Goal: Check status

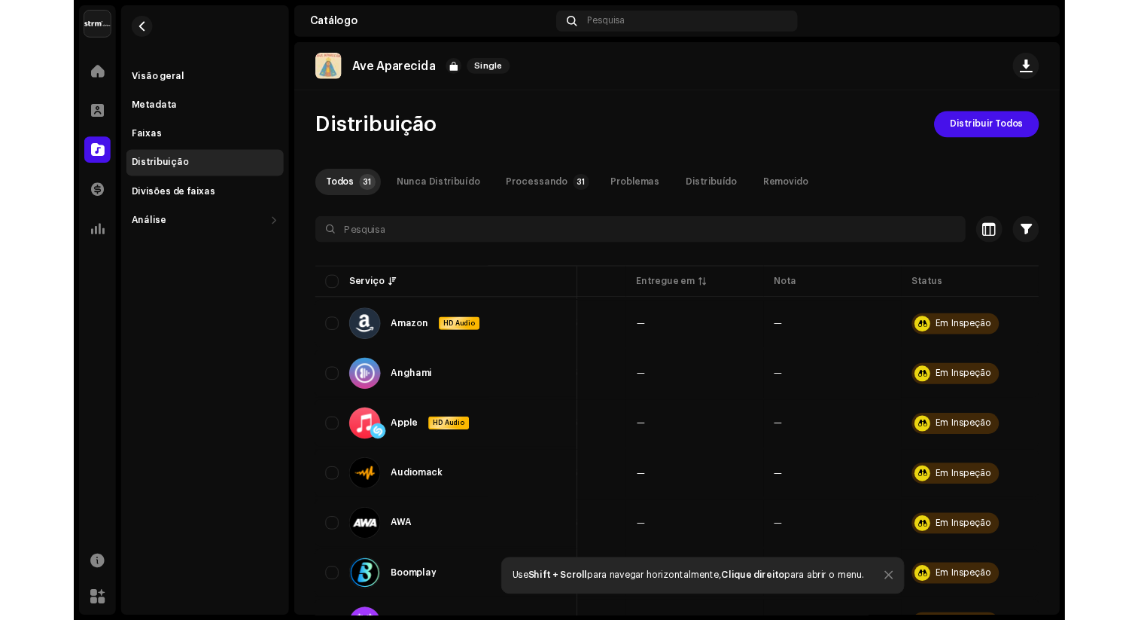
scroll to position [0, 111]
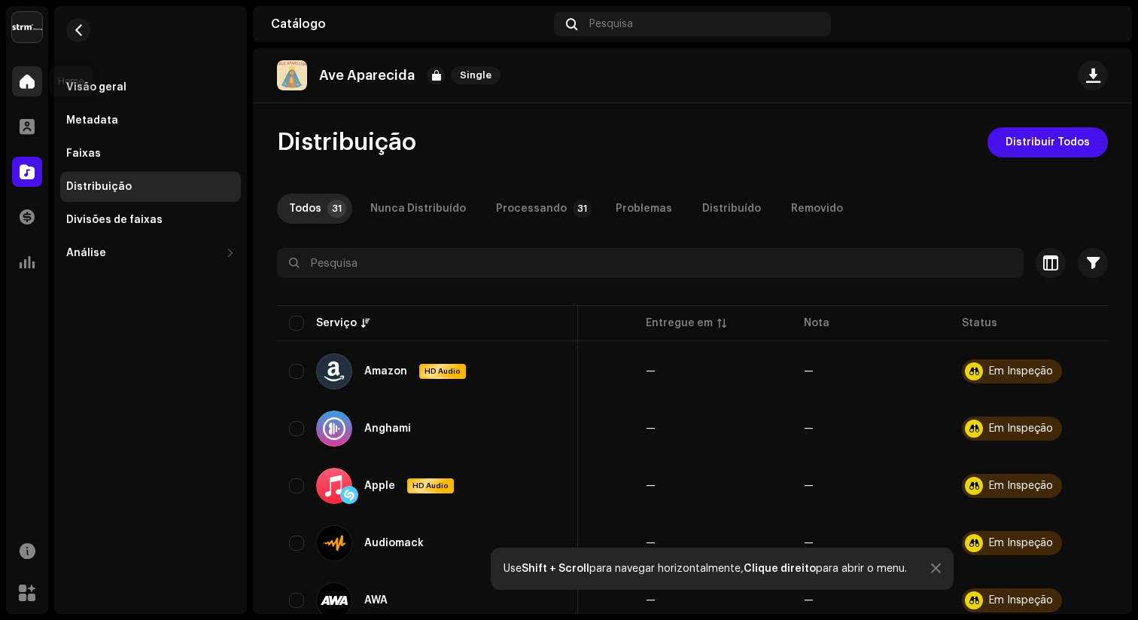
click at [26, 82] on span at bounding box center [27, 81] width 15 height 12
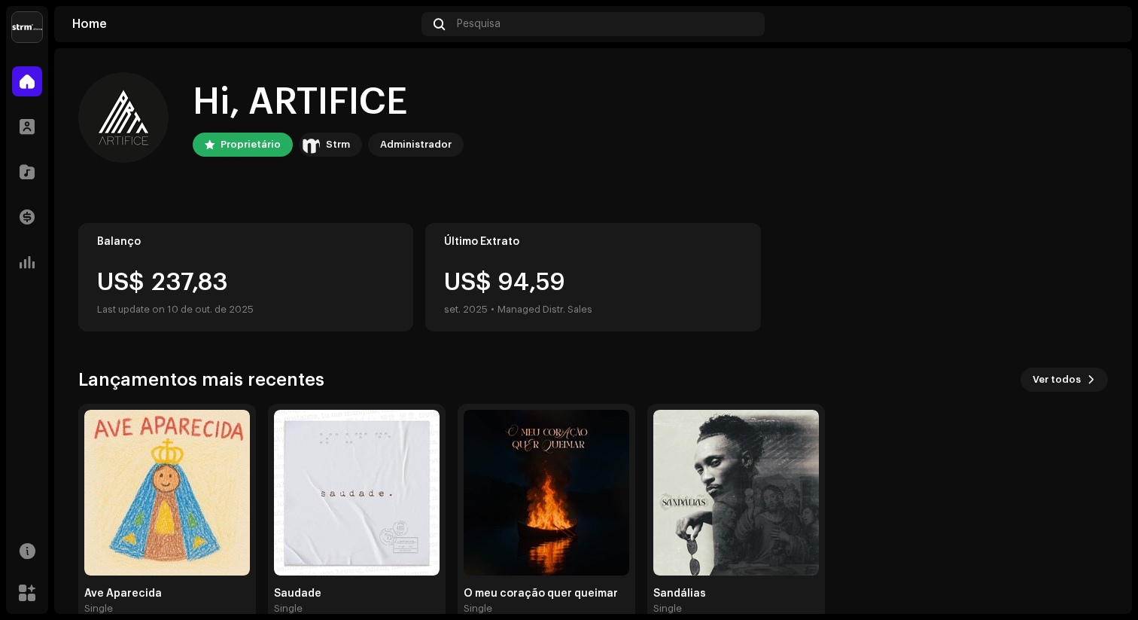
scroll to position [31, 0]
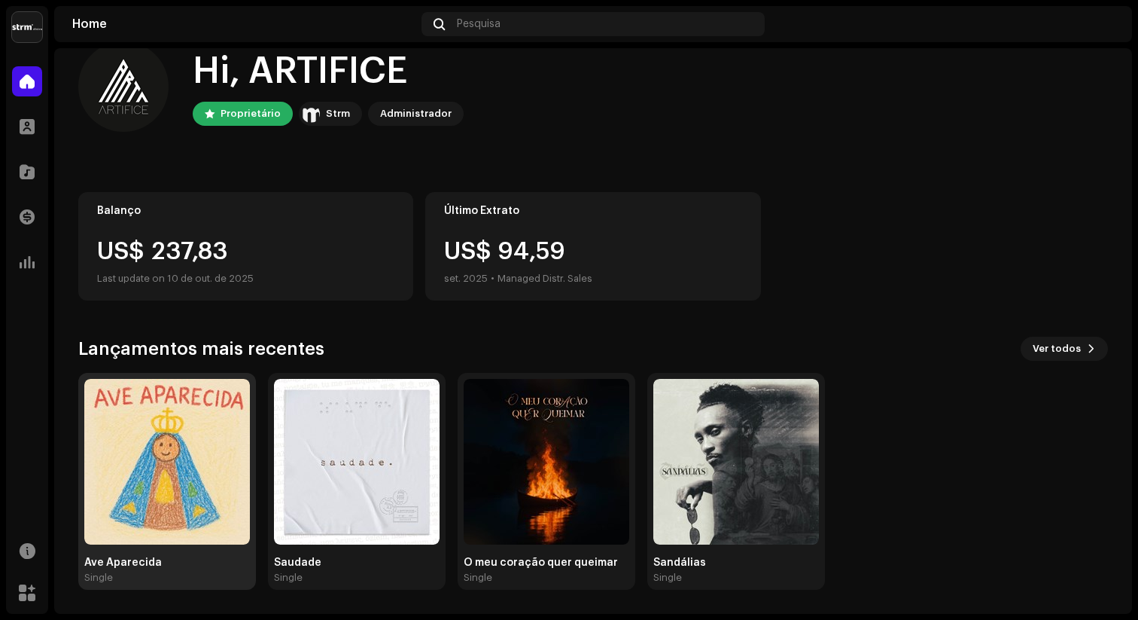
click at [132, 535] on div "Ave Aparecida Single" at bounding box center [167, 569] width 166 height 27
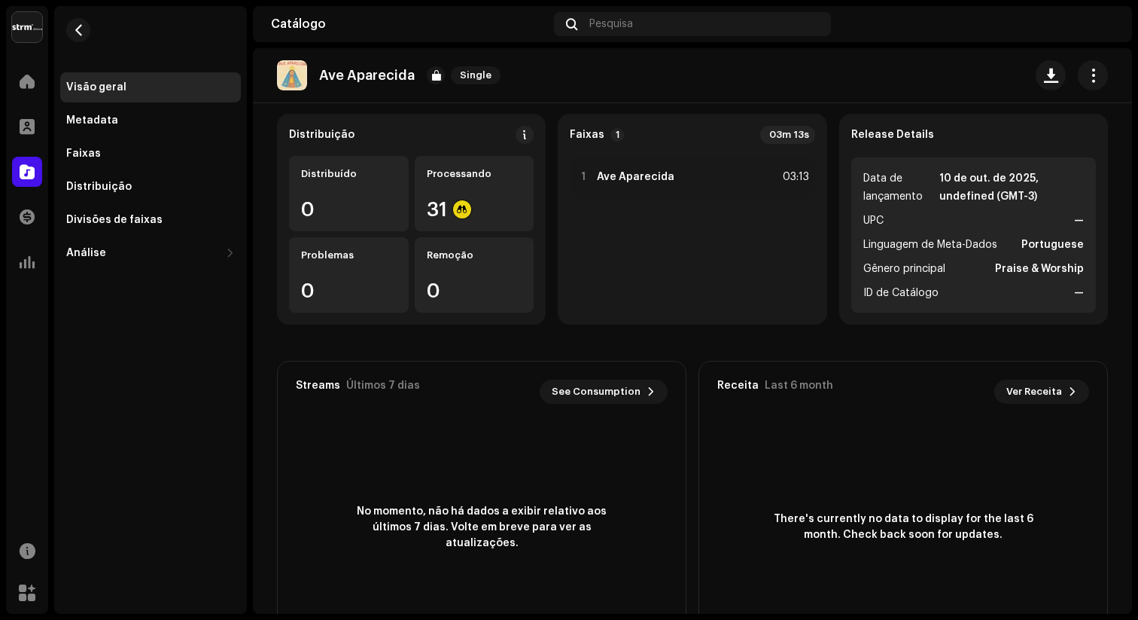
scroll to position [2, 0]
click at [462, 206] on div at bounding box center [462, 209] width 18 height 18
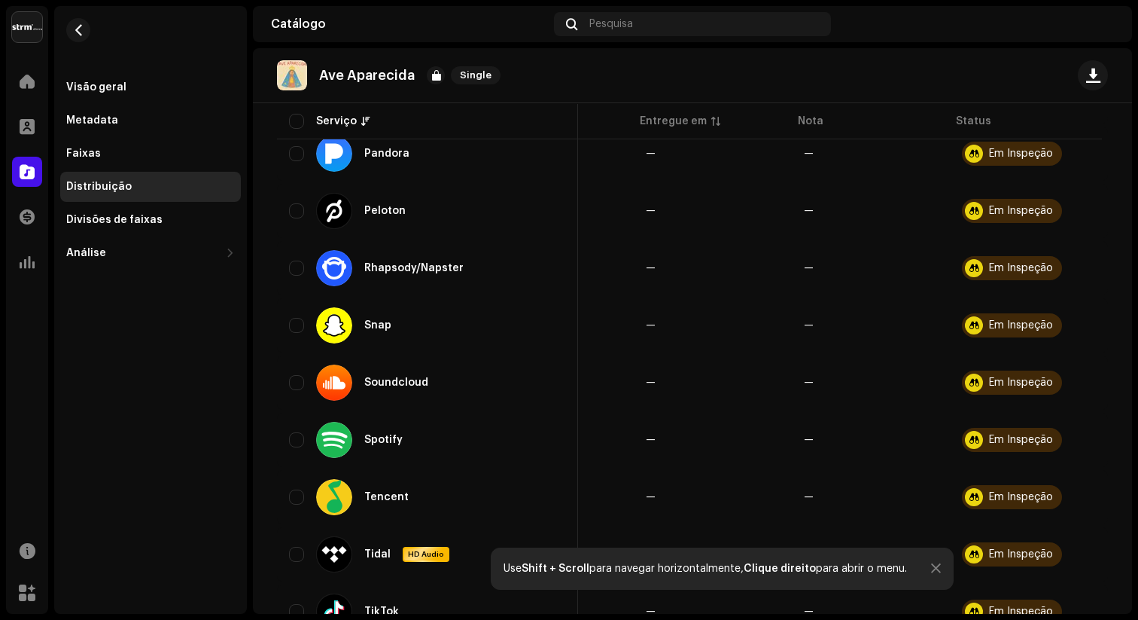
scroll to position [1550, 0]
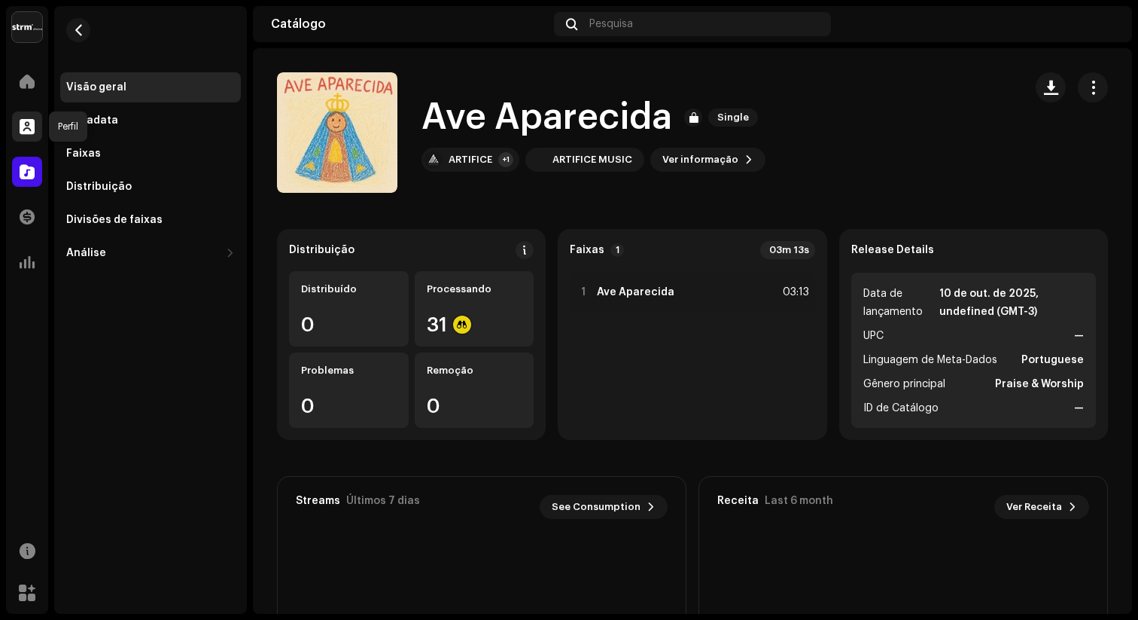
click at [20, 133] on span at bounding box center [27, 126] width 15 height 12
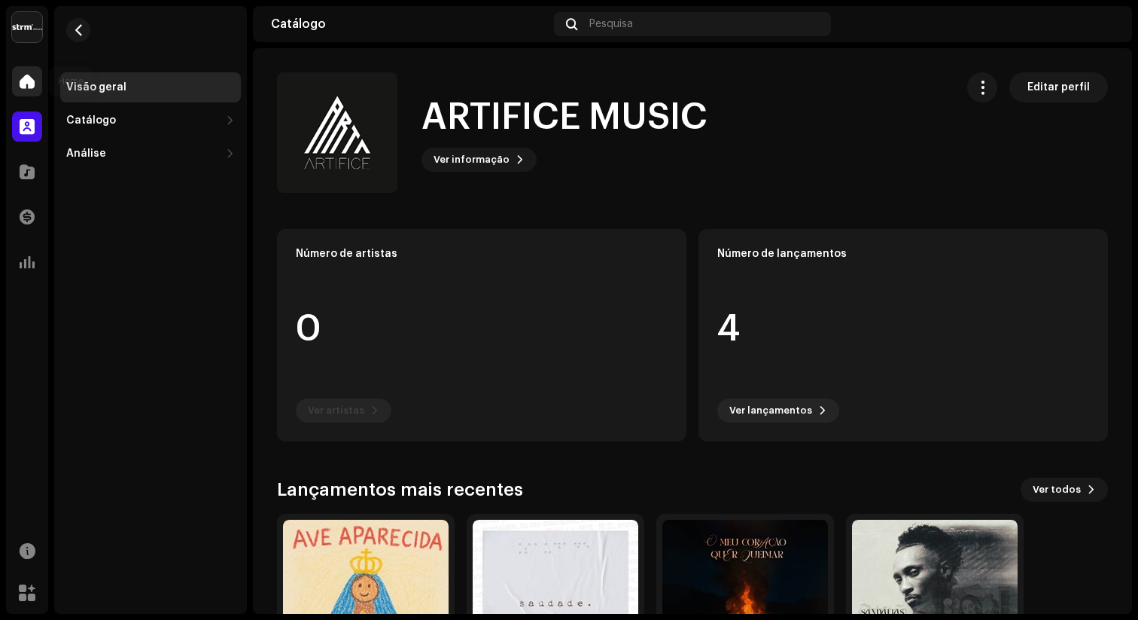
click at [32, 81] on span at bounding box center [27, 81] width 15 height 12
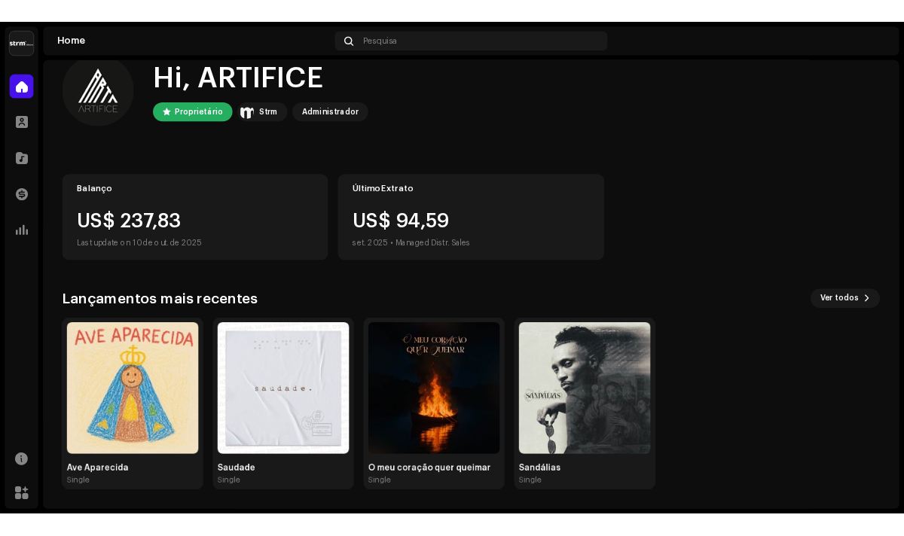
scroll to position [30, 0]
